Goal: Information Seeking & Learning: Learn about a topic

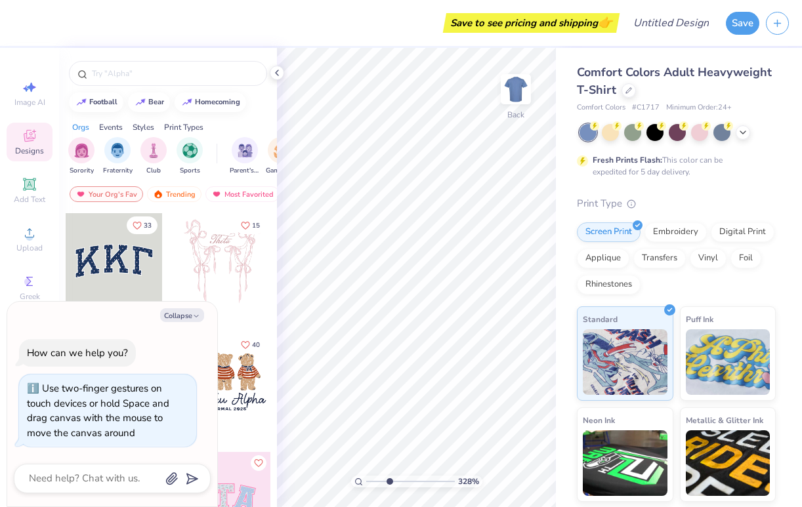
type input "4.1"
type textarea "x"
type input "1"
drag, startPoint x: 368, startPoint y: 482, endPoint x: 324, endPoint y: 479, distance: 43.4
click at [366, 479] on input "range" at bounding box center [410, 482] width 89 height 12
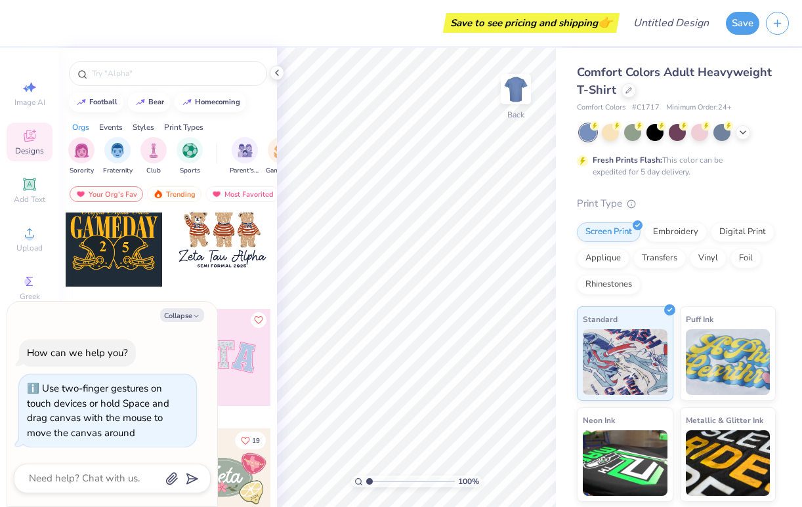
scroll to position [151, 0]
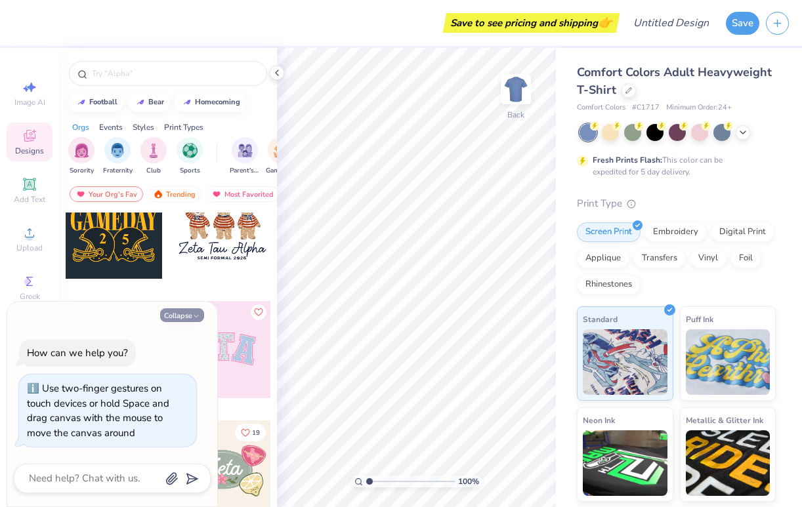
click at [192, 320] on button "Collapse" at bounding box center [182, 316] width 44 height 14
type textarea "x"
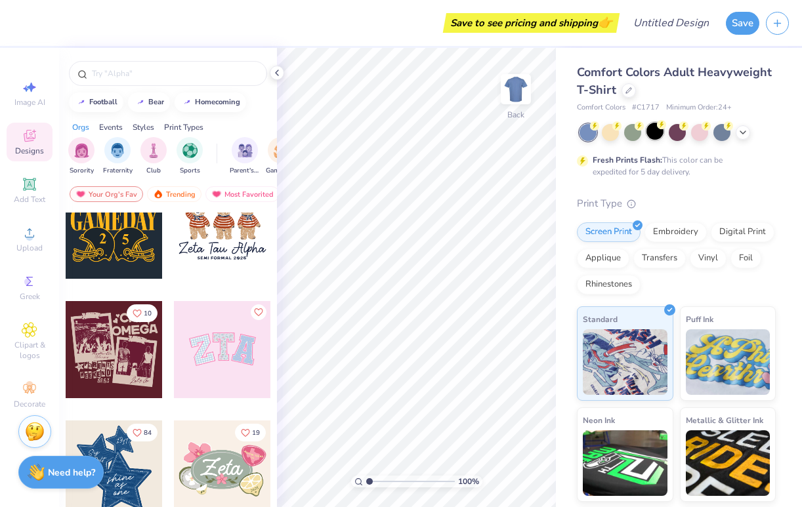
click at [650, 133] on div at bounding box center [655, 131] width 17 height 17
click at [746, 133] on icon at bounding box center [743, 131] width 11 height 11
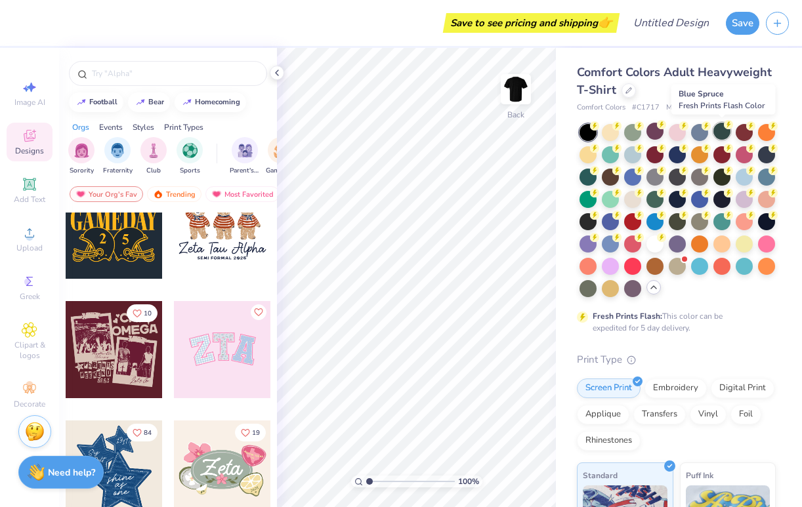
click at [721, 130] on div at bounding box center [722, 131] width 17 height 17
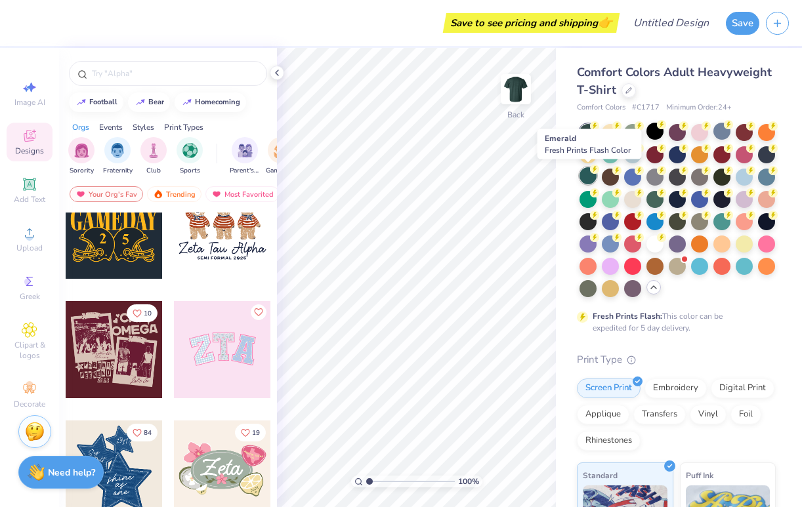
click at [591, 181] on div at bounding box center [588, 175] width 17 height 17
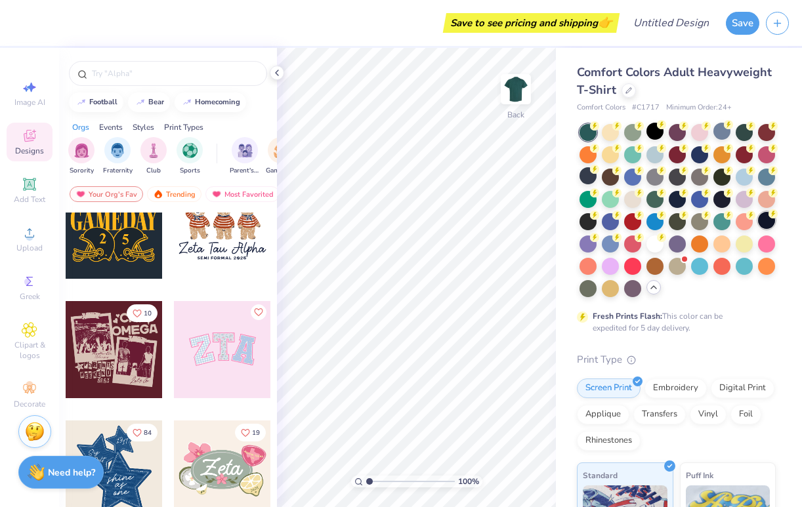
click at [769, 223] on div at bounding box center [766, 220] width 17 height 17
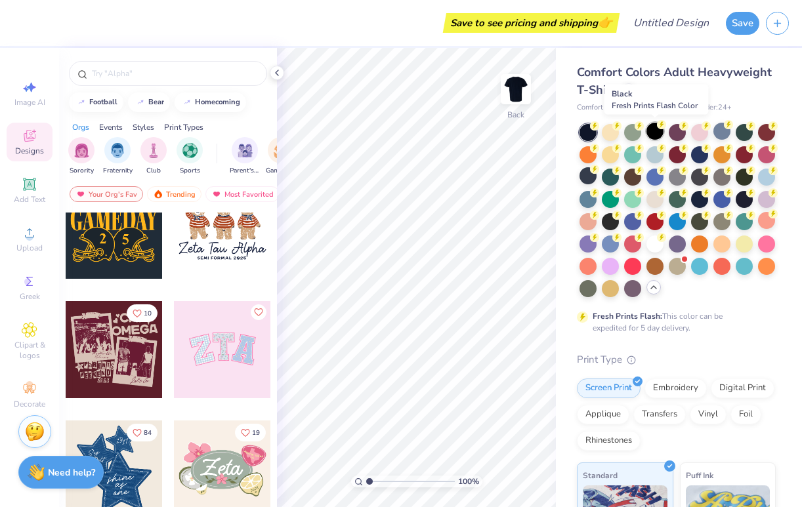
click at [658, 137] on div at bounding box center [655, 131] width 17 height 17
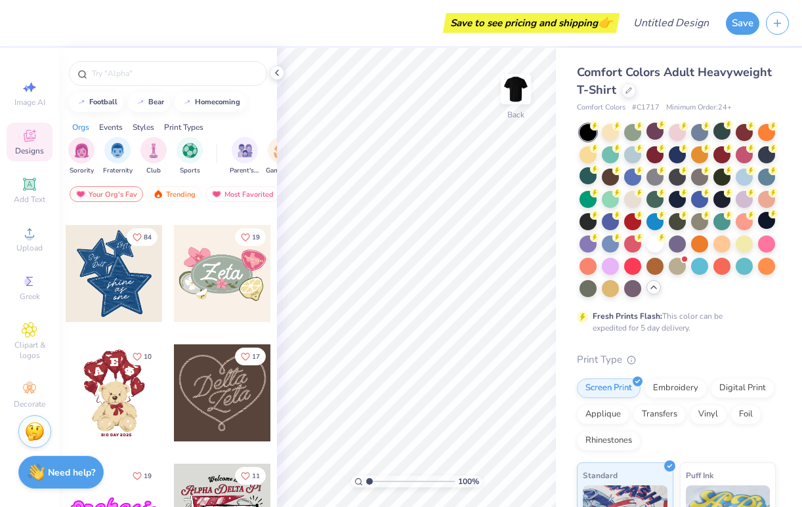
scroll to position [0, 0]
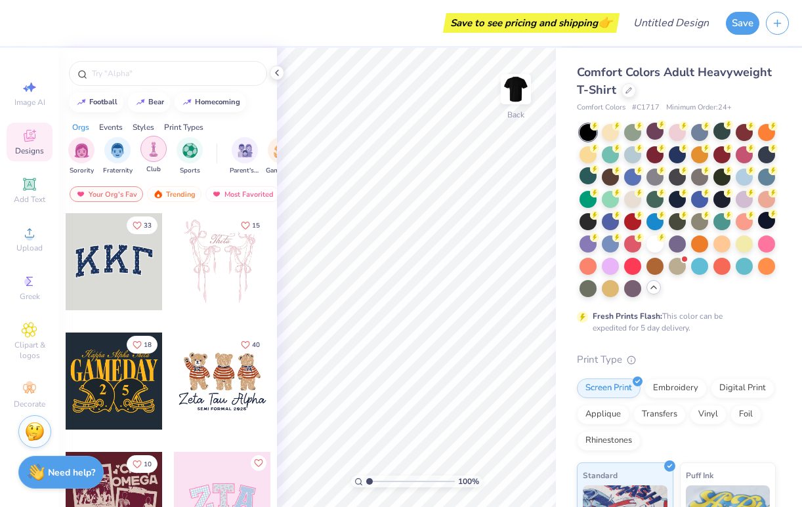
click at [192, 146] on img "filter for Sports" at bounding box center [190, 150] width 15 height 15
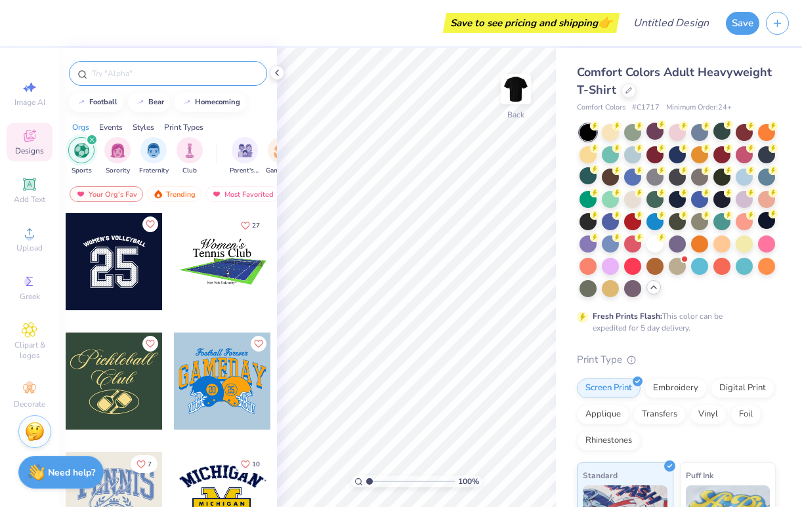
click at [168, 64] on div at bounding box center [168, 73] width 198 height 25
click at [163, 79] on input "text" at bounding box center [175, 73] width 168 height 13
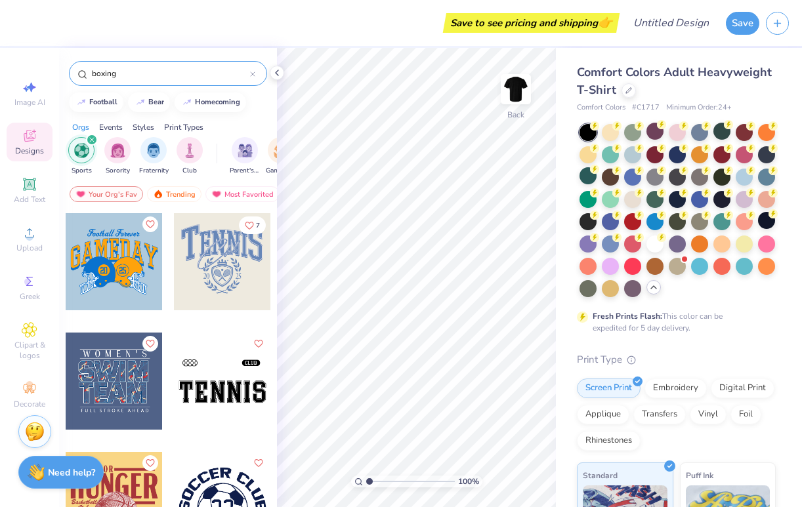
type input "boxing"
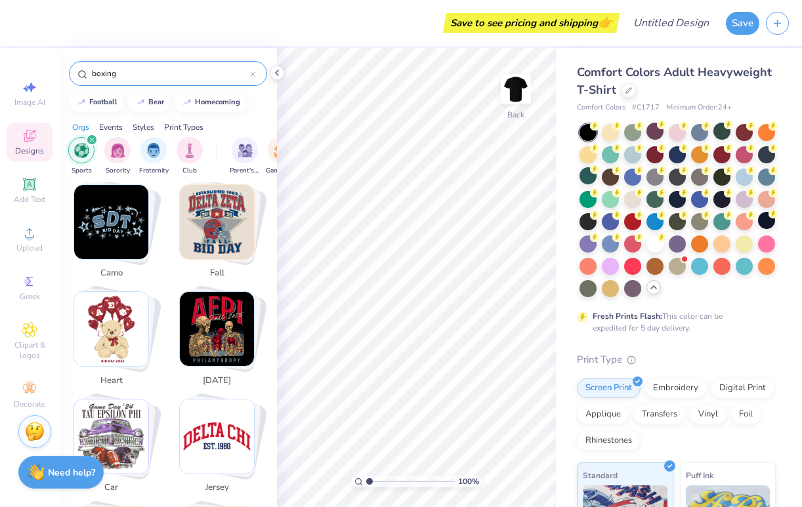
scroll to position [1116, 0]
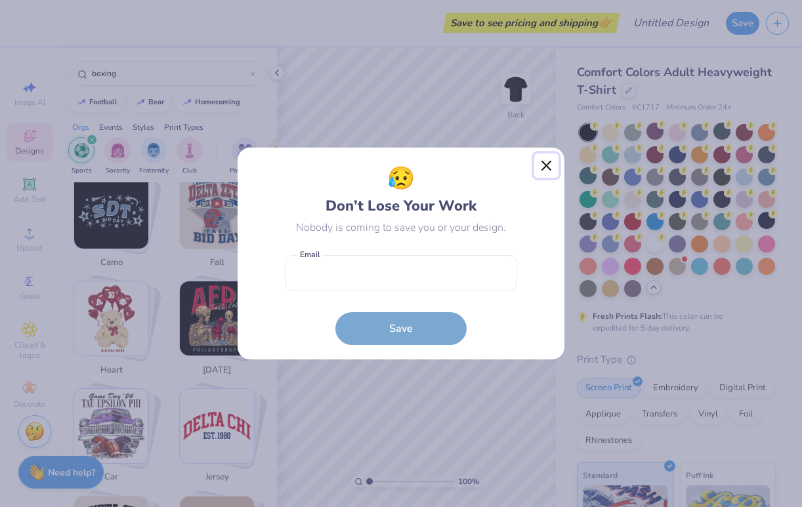
click at [541, 161] on button "Close" at bounding box center [546, 166] width 25 height 25
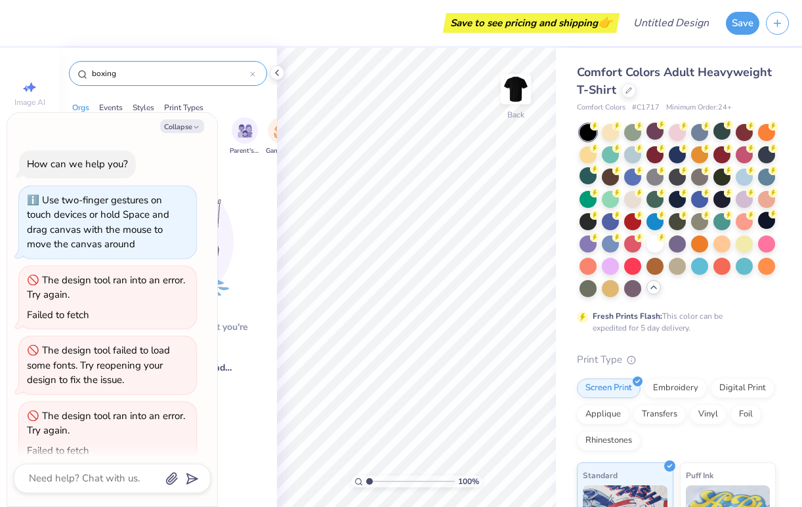
scroll to position [0, 0]
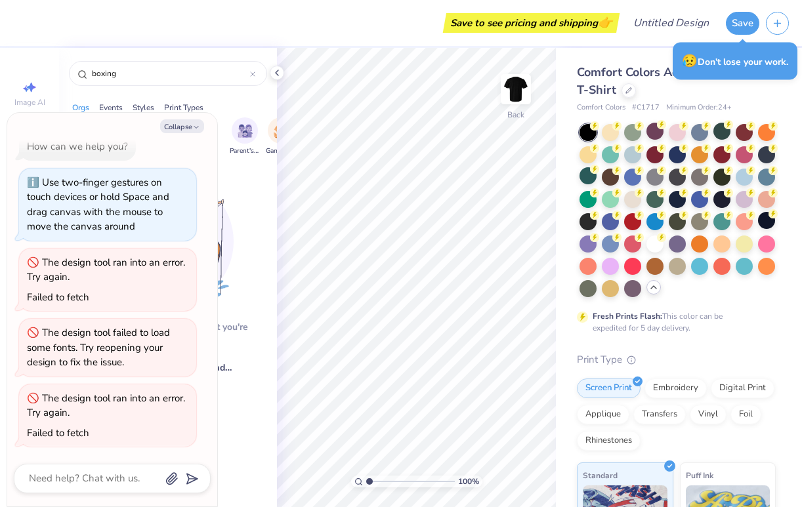
type textarea "x"
